Goal: Task Accomplishment & Management: Complete application form

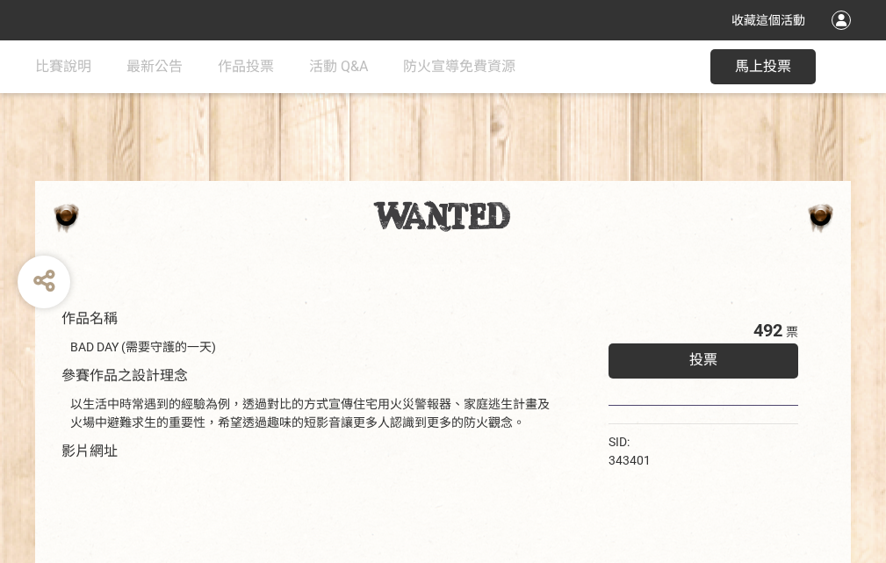
click at [844, 37] on div "收藏這個活動" at bounding box center [443, 20] width 886 height 40
click at [549, 173] on div "作品名稱 BAD DAY (需要守護的一天) 參賽作品之設計理念 以生活中時常遇到的經驗為例，透過對比的方式宣傳住宅用火災警報器、家庭逃生計畫及火場中避難求生…" at bounding box center [443, 409] width 886 height 739
click at [699, 356] on span "投票" at bounding box center [703, 359] width 28 height 17
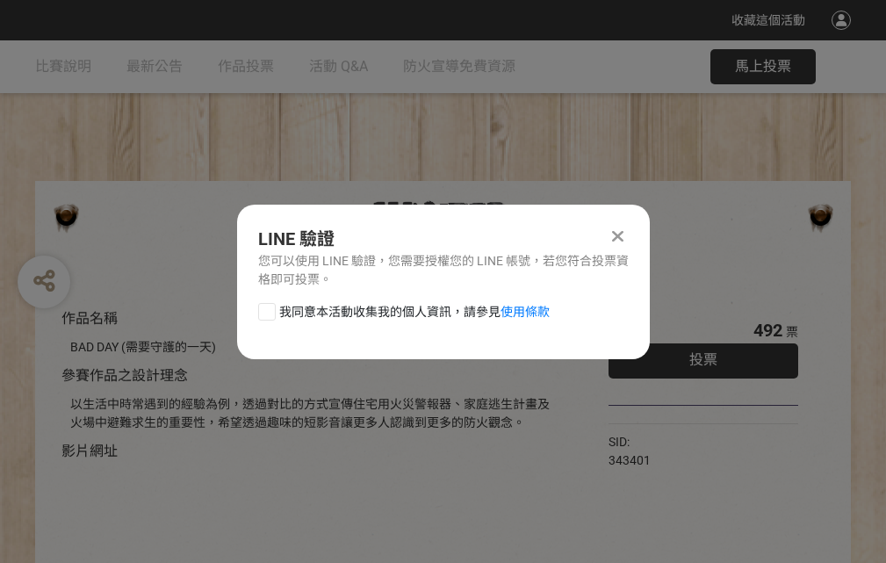
click at [265, 308] on div at bounding box center [267, 312] width 18 height 18
checkbox input "true"
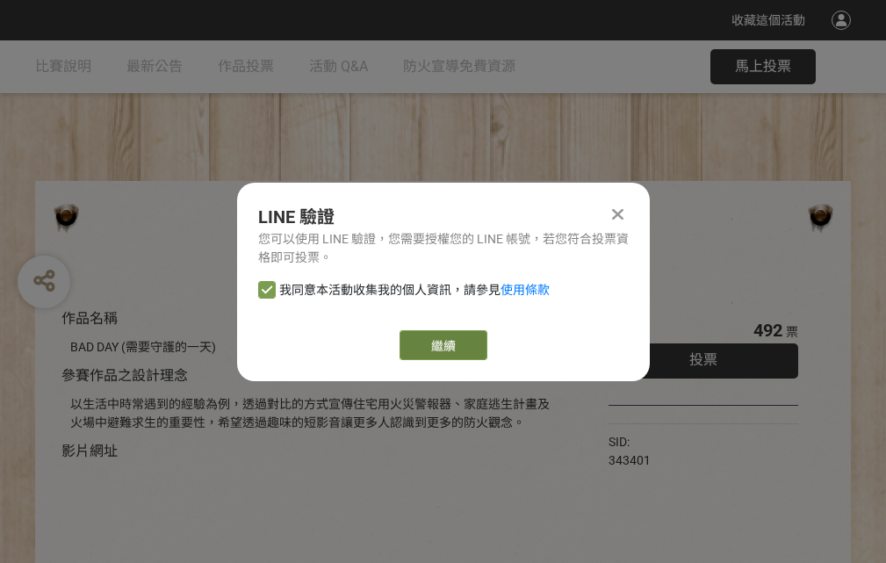
click at [442, 345] on link "繼續" at bounding box center [444, 345] width 88 height 30
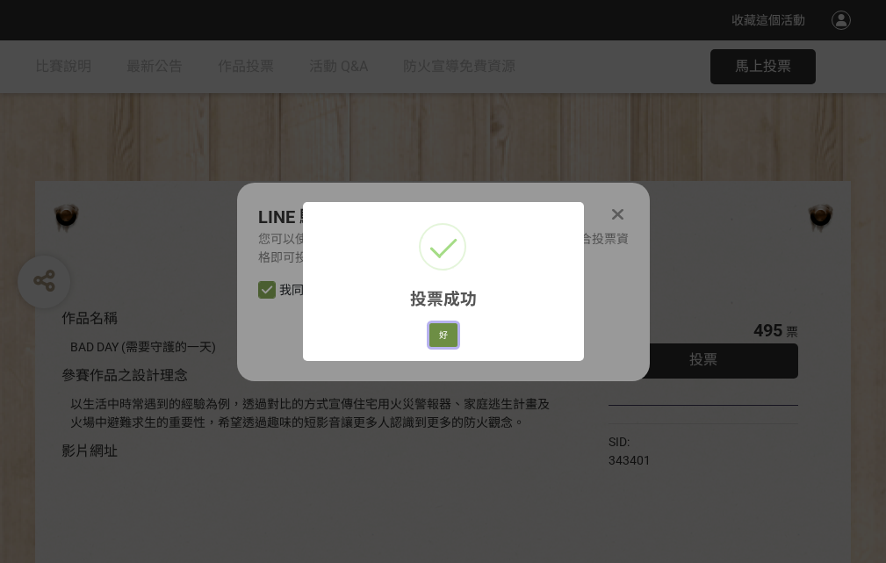
click at [438, 332] on button "好" at bounding box center [444, 335] width 28 height 25
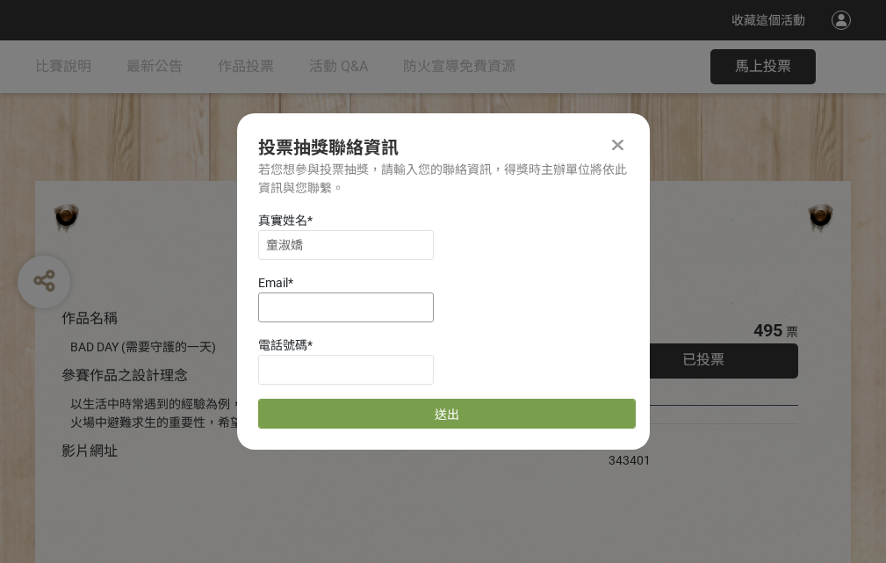
click at [351, 307] on input at bounding box center [346, 307] width 176 height 30
type input "[EMAIL_ADDRESS][DOMAIN_NAME]"
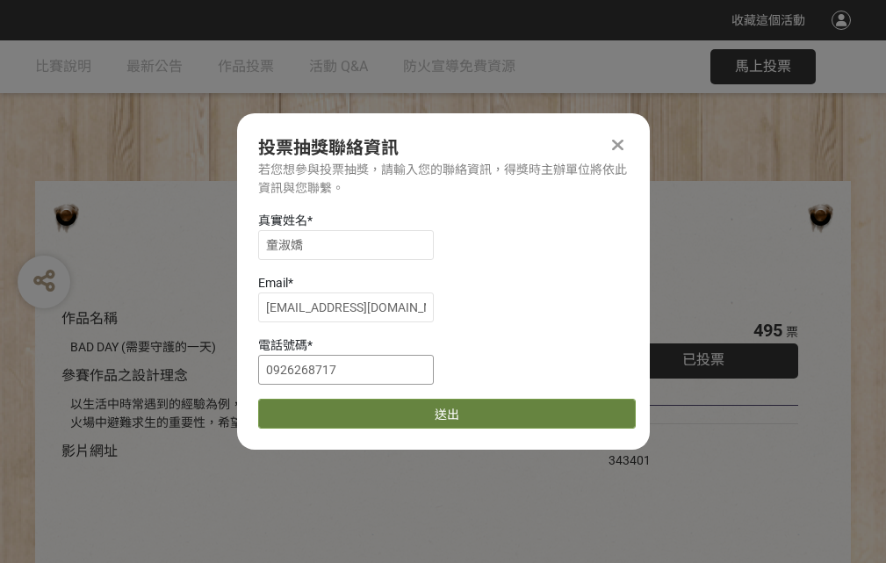
type input "0926268717"
click at [308, 408] on button "送出" at bounding box center [447, 414] width 378 height 30
